Goal: Find specific page/section: Find specific page/section

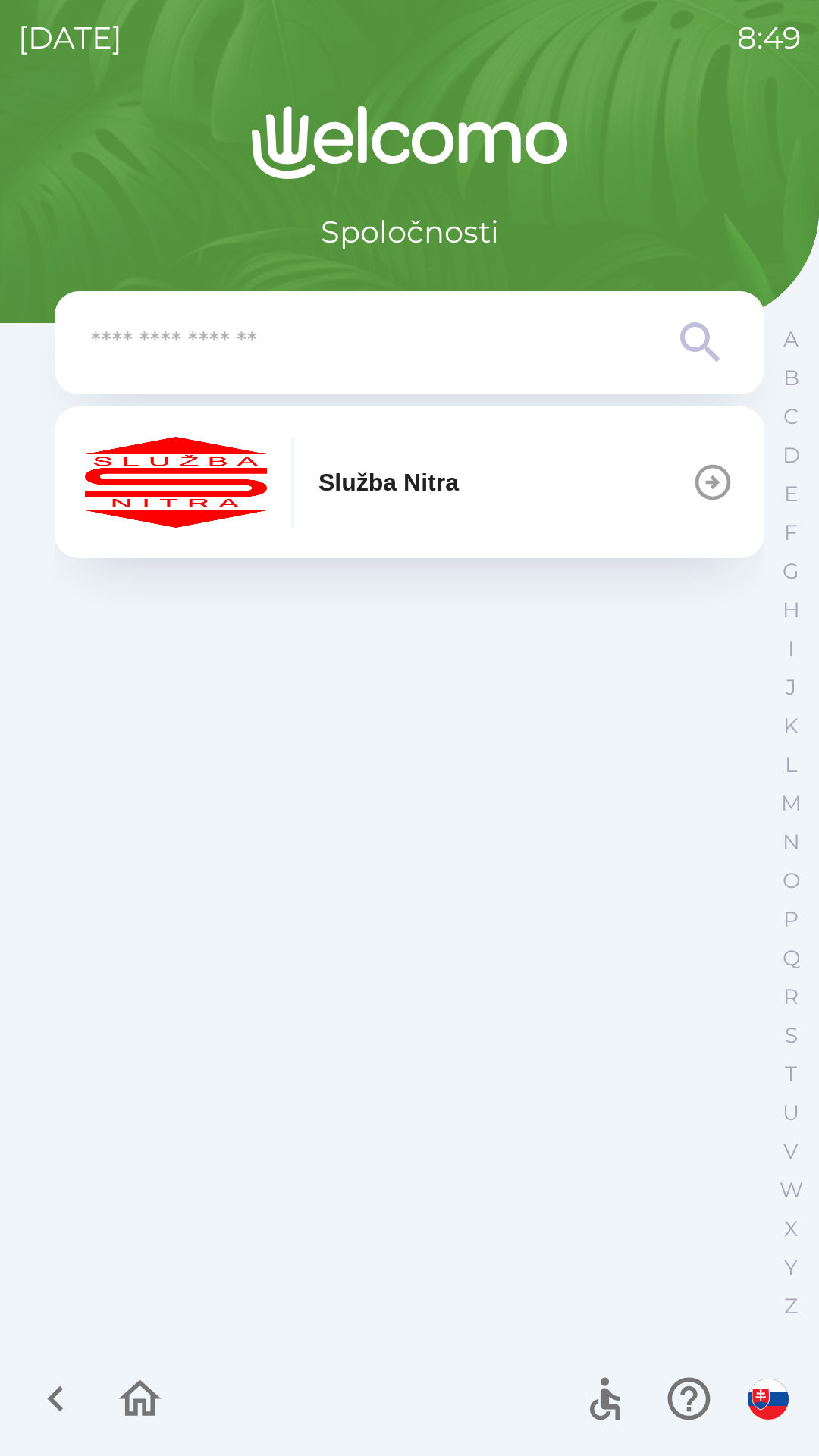
click at [704, 485] on icon "button" at bounding box center [713, 482] width 43 height 43
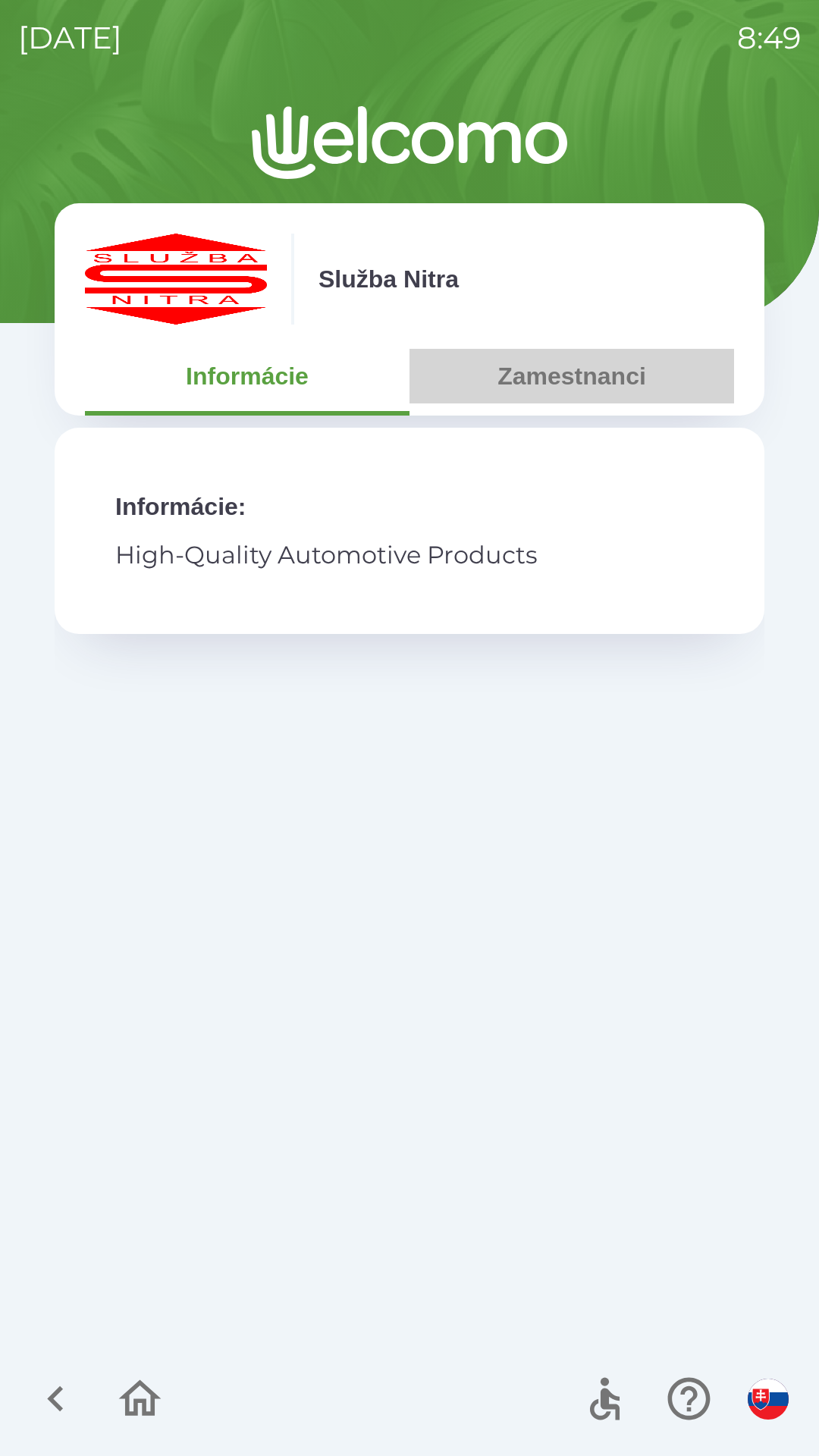
click at [570, 384] on button "Zamestnanci" at bounding box center [571, 376] width 324 height 54
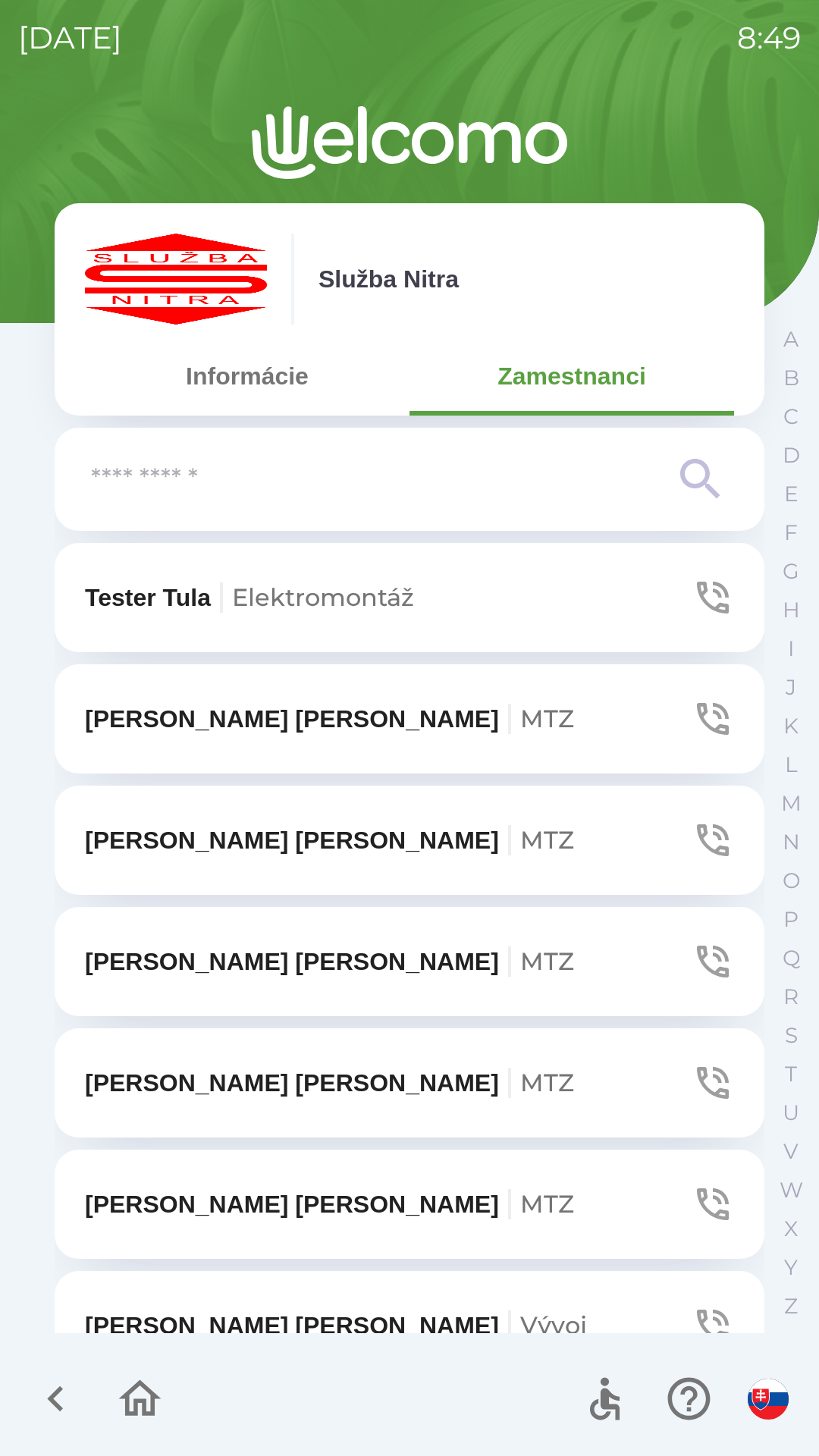
click at [788, 841] on p "N" at bounding box center [791, 842] width 18 height 27
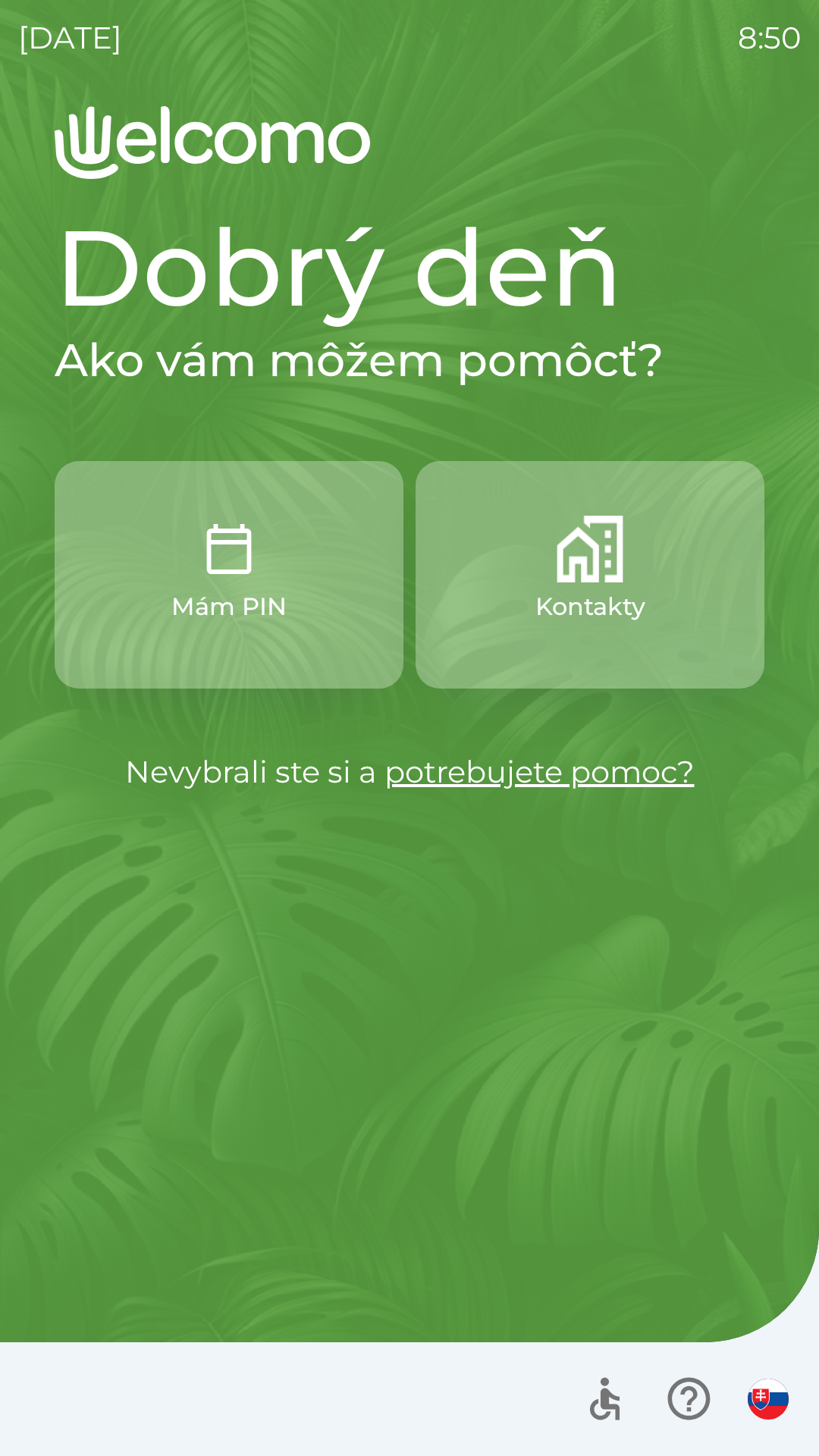
click at [589, 590] on p "Kontakty" at bounding box center [589, 607] width 110 height 37
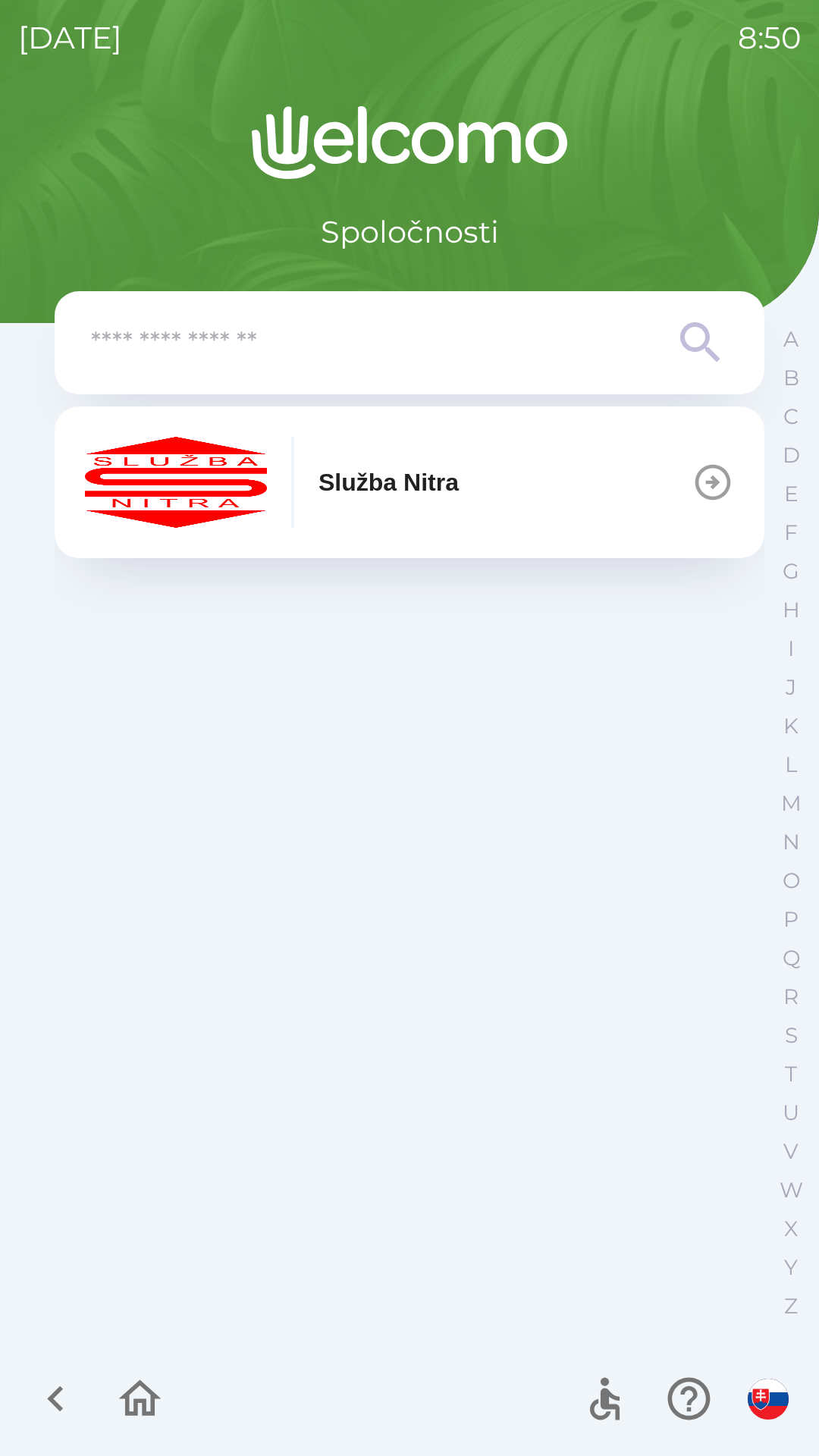
click at [442, 490] on p "Služba Nitra" at bounding box center [389, 482] width 140 height 37
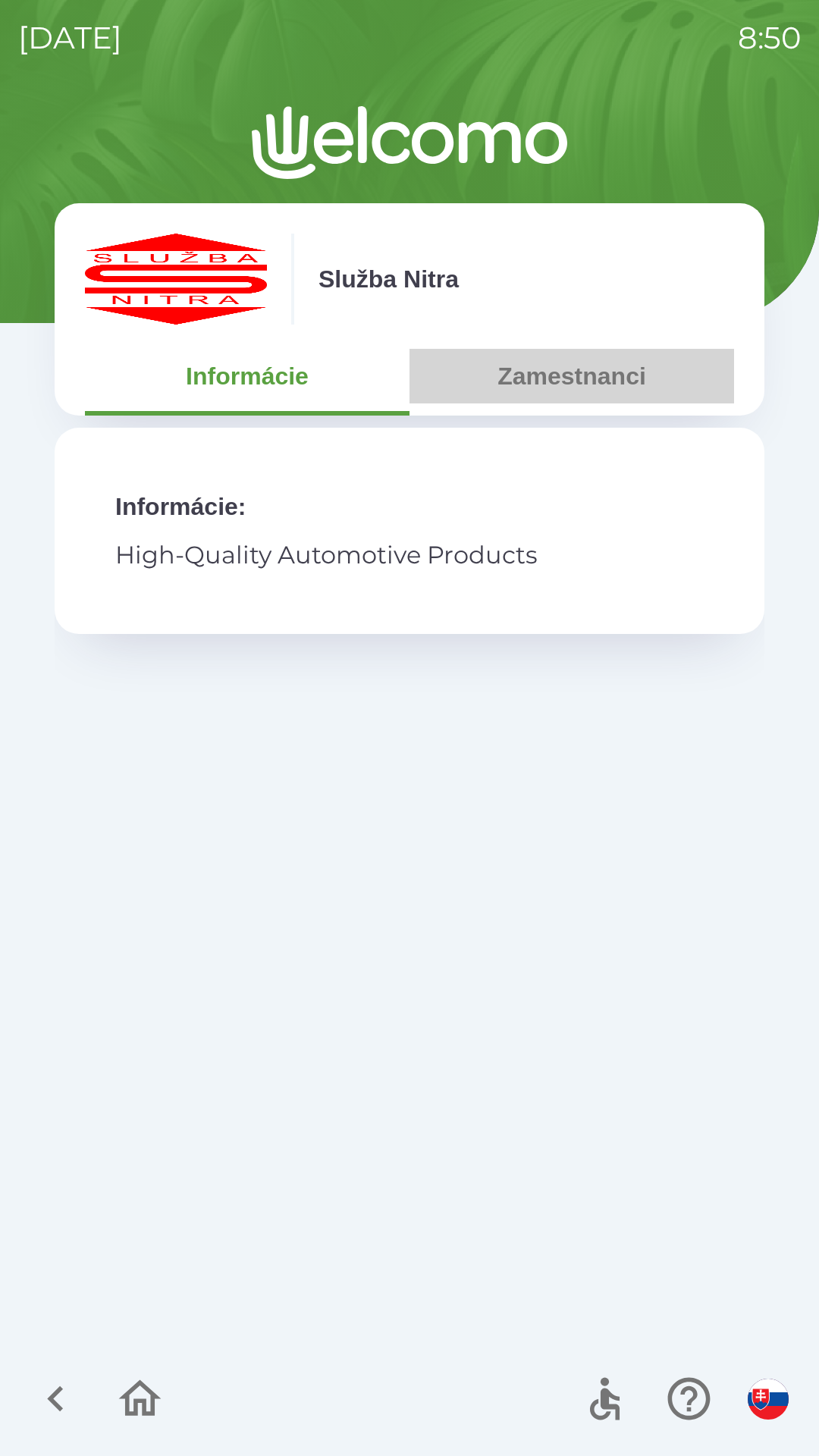
click at [542, 384] on button "Zamestnanci" at bounding box center [571, 376] width 324 height 54
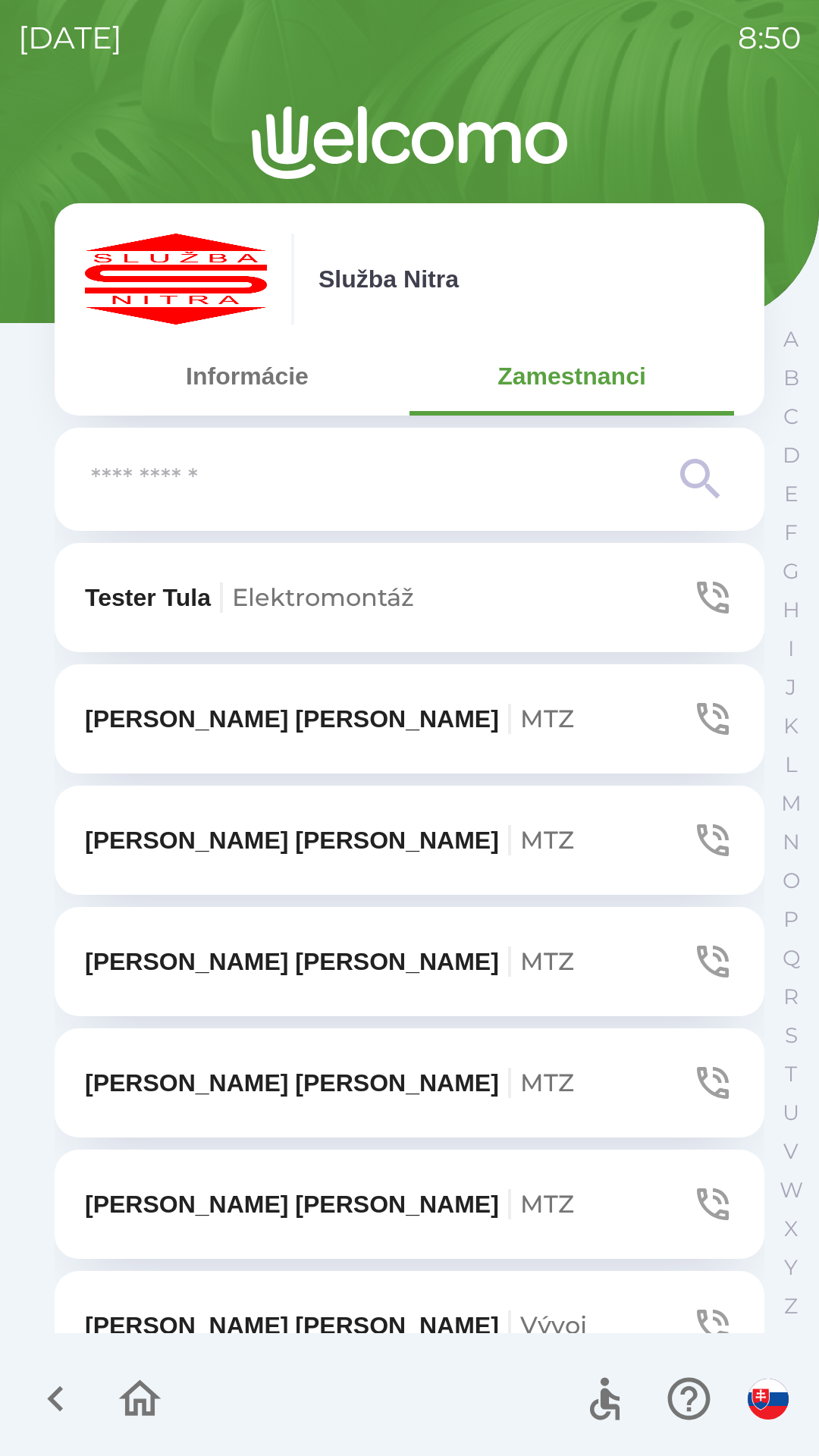
click at [399, 478] on input "text" at bounding box center [379, 480] width 576 height 42
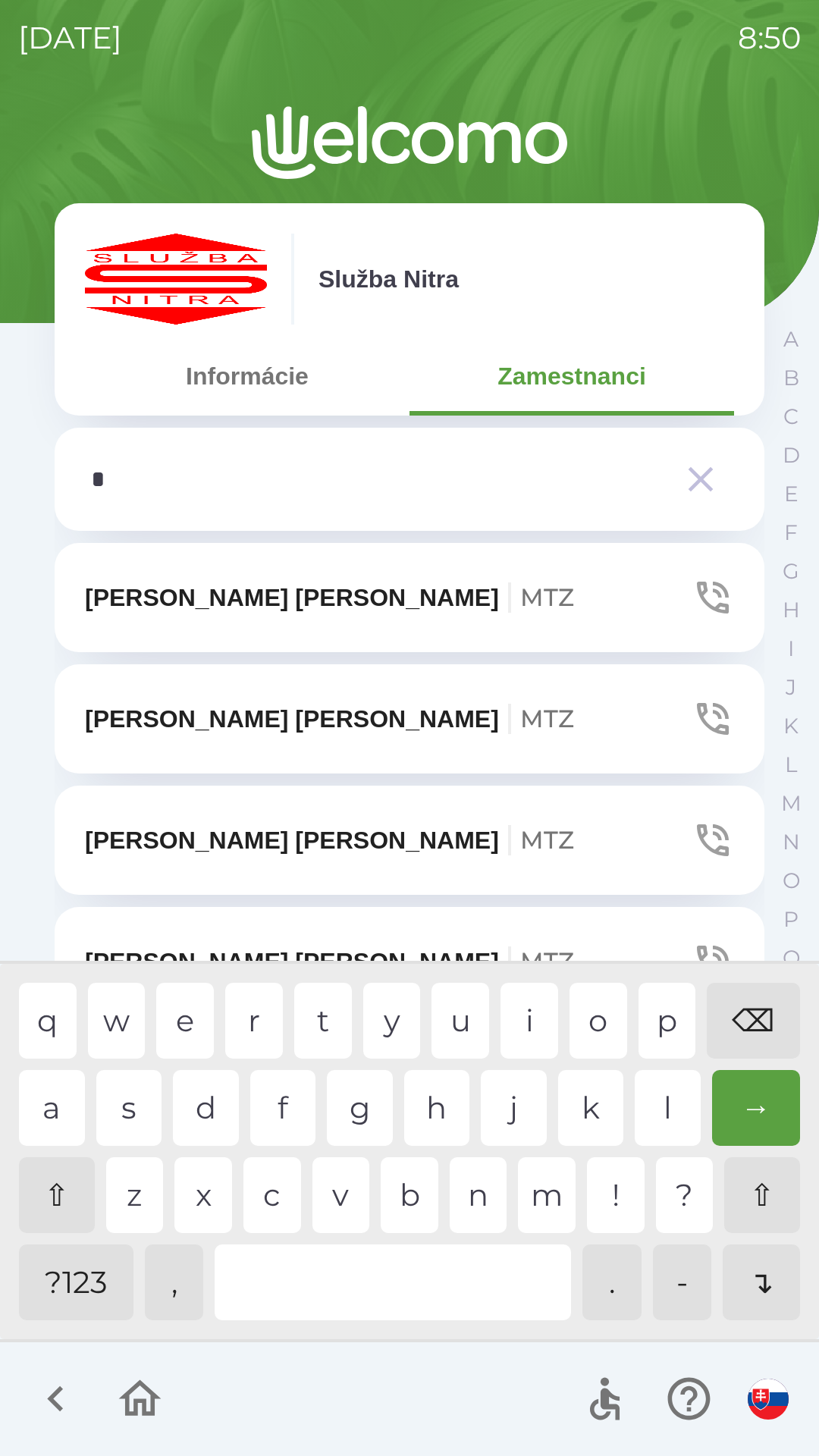
click at [480, 1203] on div "n" at bounding box center [478, 1195] width 58 height 76
type input "**"
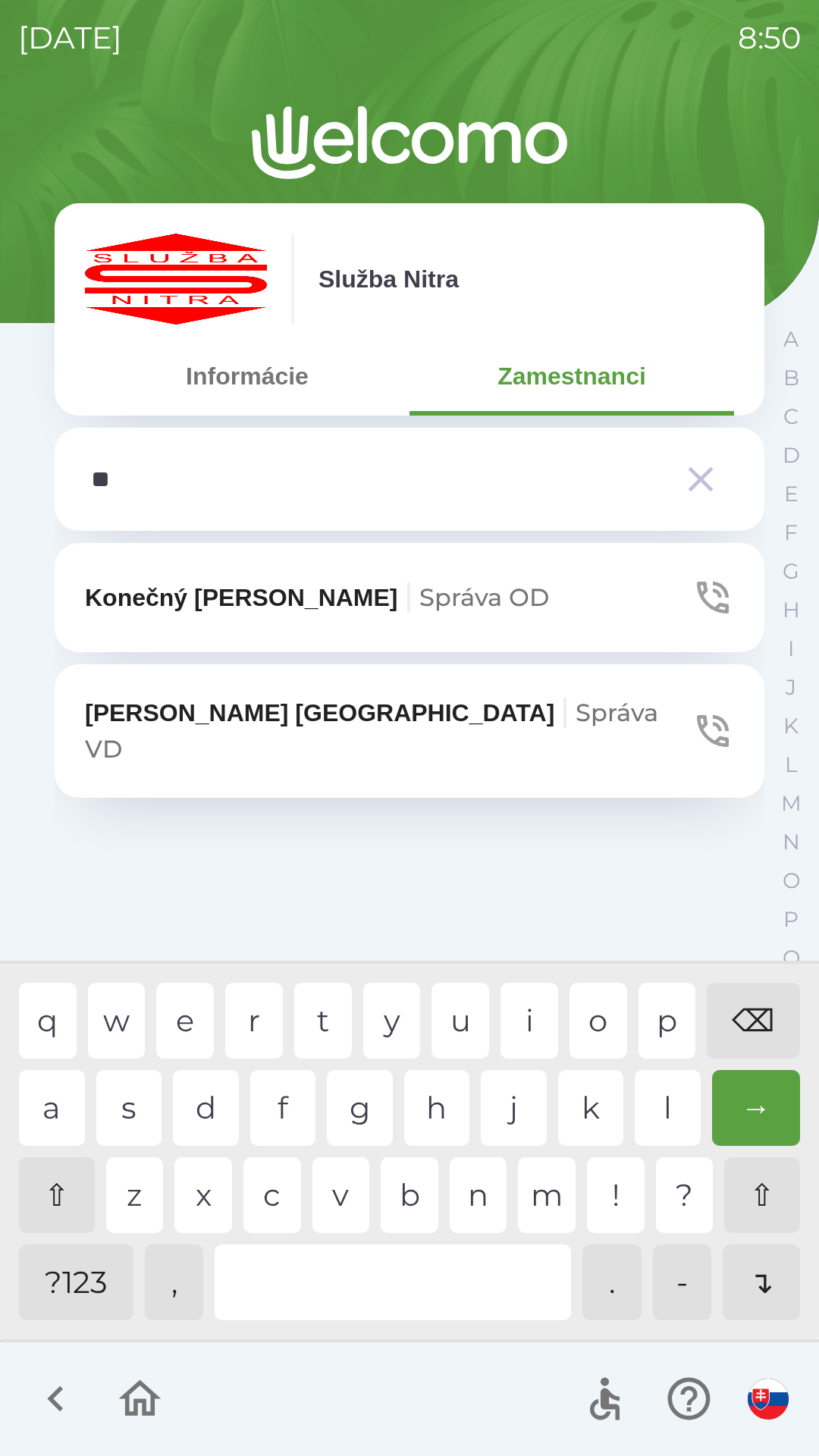
click at [185, 729] on p "[PERSON_NAME] VD" at bounding box center [388, 732] width 606 height 73
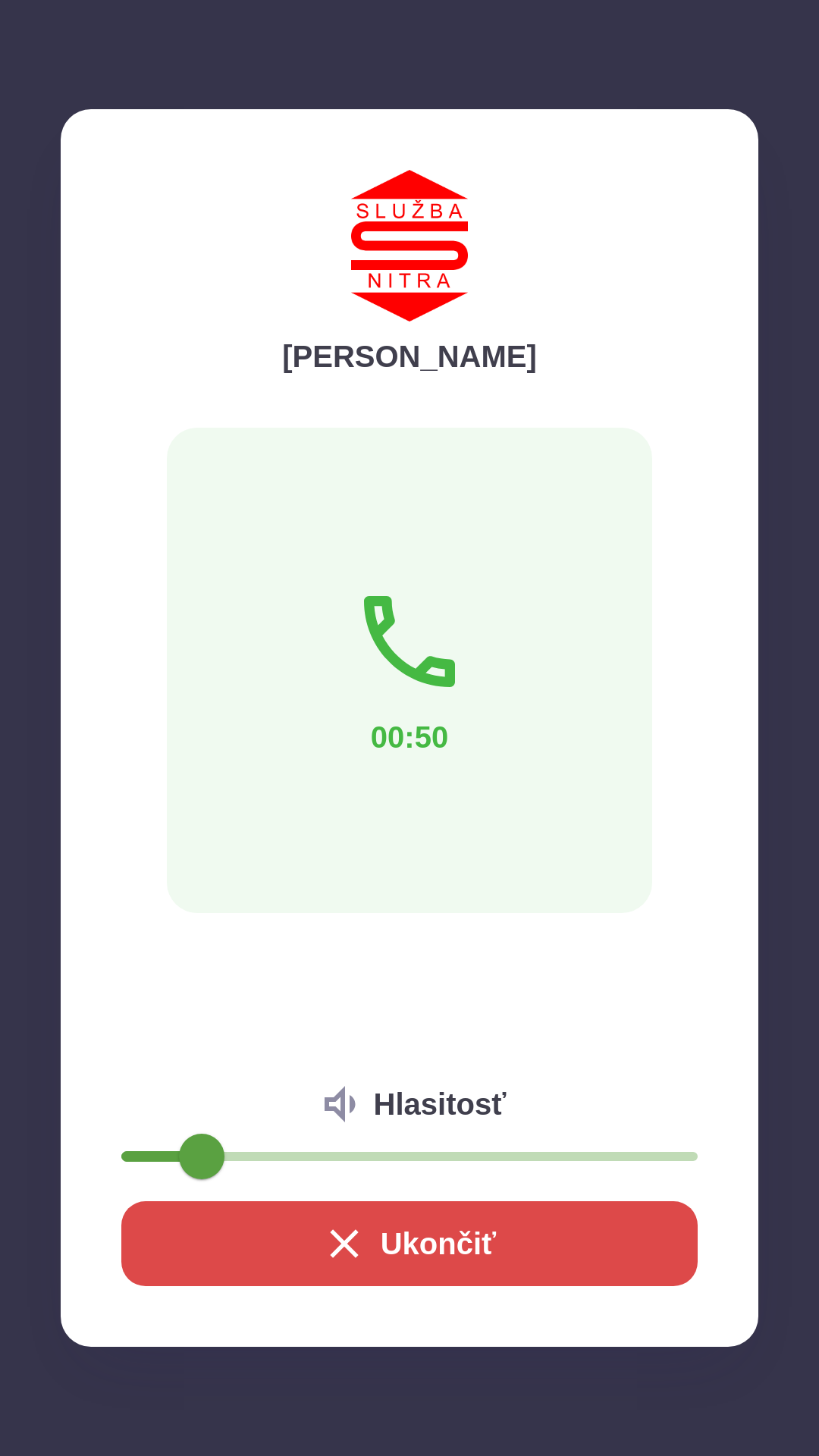
type input "**"
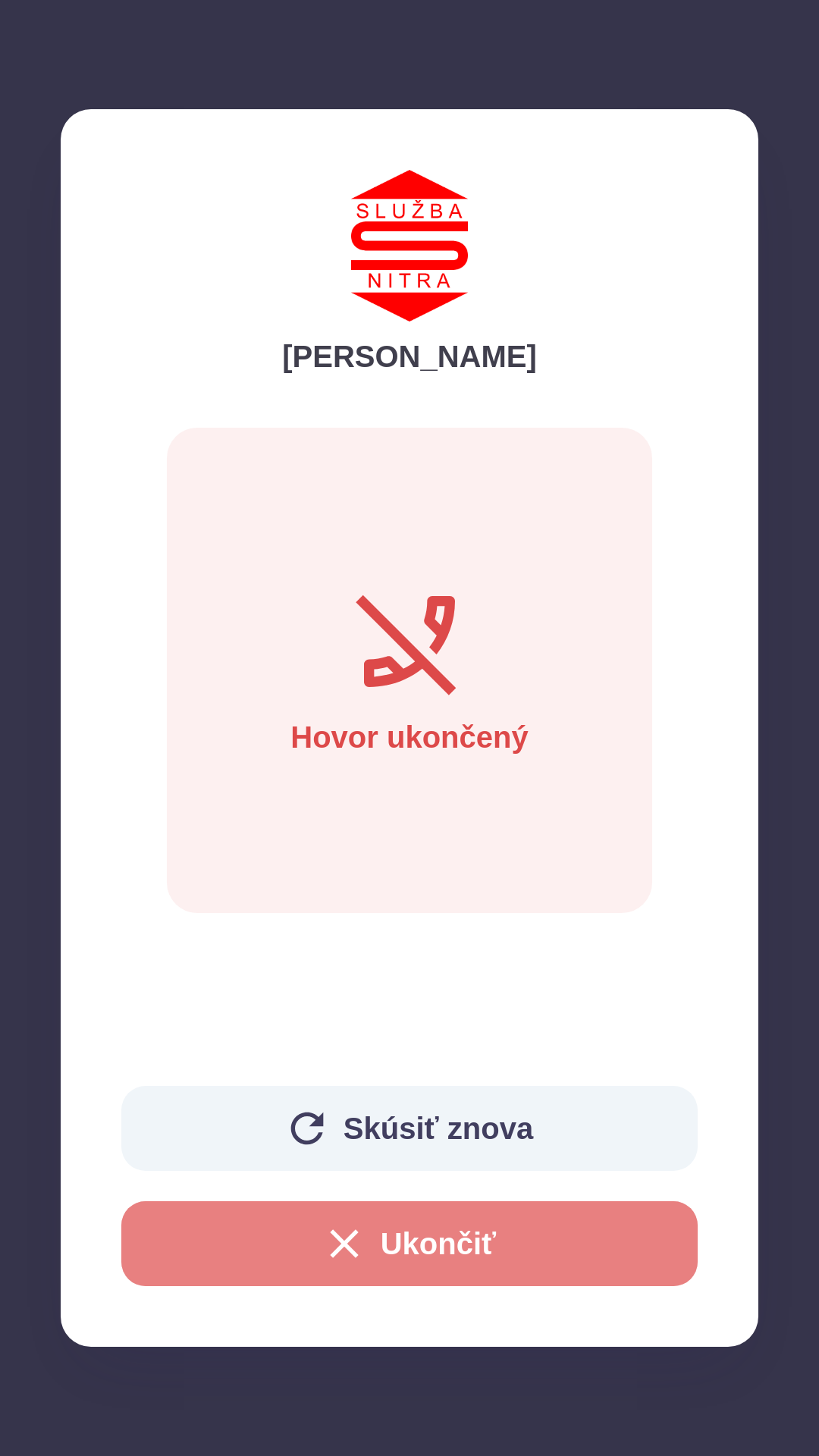
click at [336, 1242] on icon "button" at bounding box center [343, 1243] width 28 height 28
